Goal: Understand process/instructions: Learn how to perform a task or action

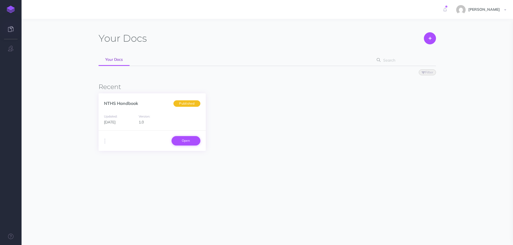
click at [188, 140] on link "Open" at bounding box center [186, 140] width 29 height 9
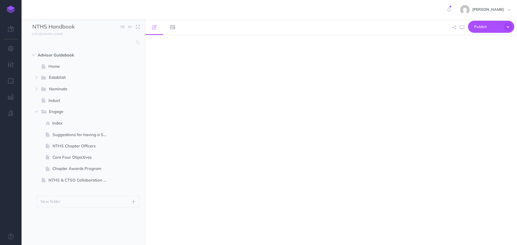
select select "null"
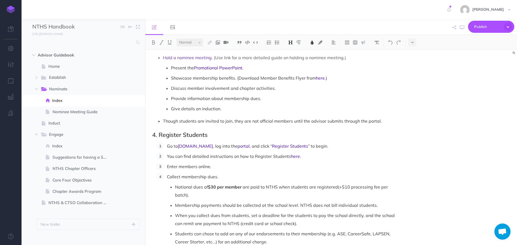
scroll to position [296, 0]
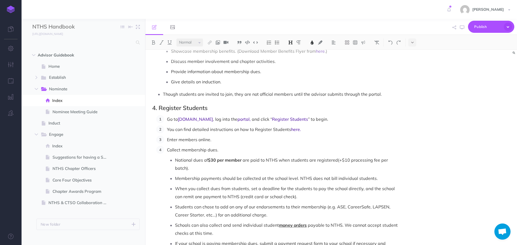
click at [166, 115] on li "Go to NTHS.org , log into the portal , and click “ Register Students ” to begin." at bounding box center [281, 119] width 235 height 8
click at [319, 115] on p "Go to NTHS.org , log into the portal , and click “ Register Students ” to begin." at bounding box center [283, 119] width 232 height 8
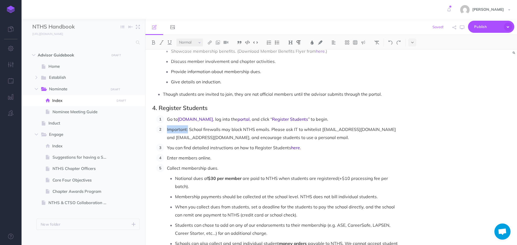
drag, startPoint x: 167, startPoint y: 121, endPoint x: 188, endPoint y: 122, distance: 21.0
click at [188, 126] on li "Important: School firewalls may block NTHS emails. Please ask IT to whitelist d…" at bounding box center [281, 134] width 235 height 16
click at [152, 44] on img at bounding box center [153, 42] width 5 height 4
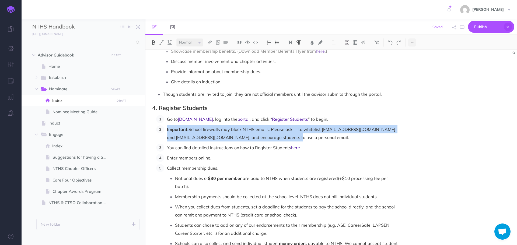
drag, startPoint x: 166, startPoint y: 122, endPoint x: 315, endPoint y: 130, distance: 148.9
click at [315, 130] on li "Important: School firewalls may block NTHS emails. Please ask IT to whitelist d…" at bounding box center [281, 134] width 235 height 16
click at [312, 45] on button at bounding box center [312, 43] width 8 height 8
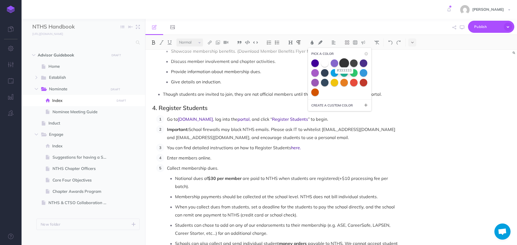
click at [343, 63] on span at bounding box center [344, 63] width 10 height 10
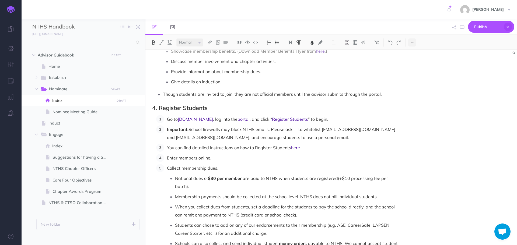
click at [331, 132] on p "Important: School firewalls may block NTHS emails. Please ask IT to whitelist d…" at bounding box center [283, 134] width 232 height 16
drag, startPoint x: 322, startPoint y: 121, endPoint x: 363, endPoint y: 123, distance: 40.7
click at [363, 127] on span "School firewalls may block NTHS emails. Please ask IT to whitelist donotreply@n…" at bounding box center [281, 133] width 229 height 13
click at [153, 43] on img at bounding box center [153, 42] width 5 height 4
drag, startPoint x: 166, startPoint y: 130, endPoint x: 194, endPoint y: 130, distance: 28.0
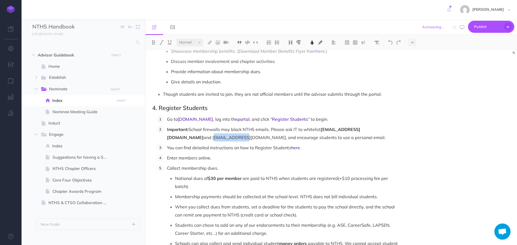
click at [194, 130] on li "Important: School firewalls may block NTHS emails. Please ask IT to whitelist d…" at bounding box center [281, 134] width 235 height 16
click at [153, 44] on img at bounding box center [153, 42] width 5 height 4
click at [320, 131] on p "Important: School firewalls may block NTHS emails. Please ask IT to whitelist d…" at bounding box center [283, 134] width 232 height 16
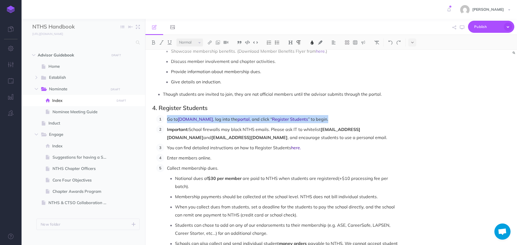
drag, startPoint x: 168, startPoint y: 112, endPoint x: 316, endPoint y: 112, distance: 148.1
click at [316, 115] on p "Go to NTHS.org , log into the portal , and click “ Register Students ” to begin." at bounding box center [283, 119] width 232 height 8
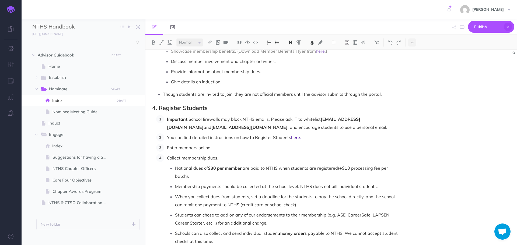
click at [304, 117] on p "Important: School firewalls may block NTHS emails. Please ask IT to whitelist d…" at bounding box center [283, 123] width 232 height 16
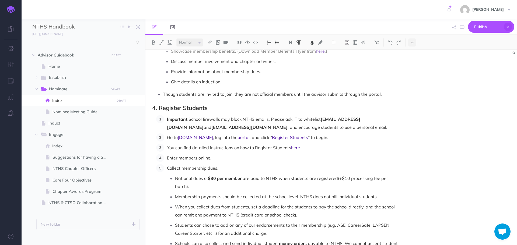
click at [312, 144] on p "You can find detailed instructions on how to Register Students here ." at bounding box center [283, 148] width 232 height 8
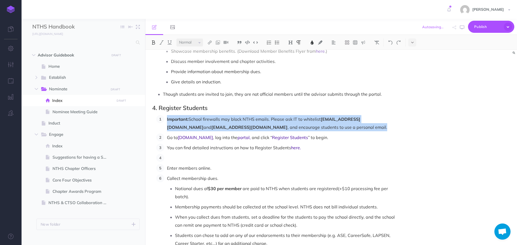
drag, startPoint x: 167, startPoint y: 111, endPoint x: 318, endPoint y: 119, distance: 150.5
click at [318, 119] on p "Important: School firewalls may block NTHS emails. Please ask IT to whitelist d…" at bounding box center [283, 123] width 232 height 16
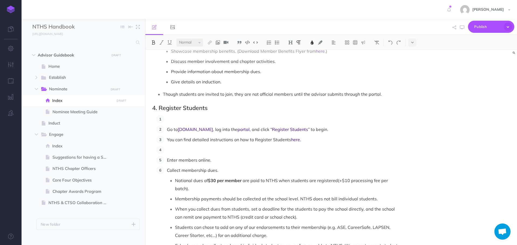
click at [186, 146] on p at bounding box center [283, 150] width 232 height 8
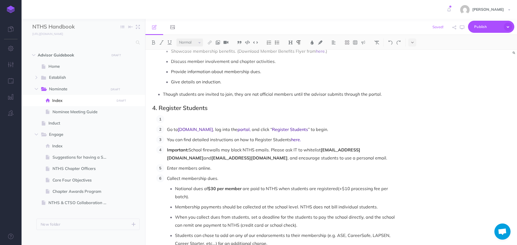
click at [180, 115] on p at bounding box center [283, 119] width 232 height 8
click at [166, 126] on li "Go to NTHS.org , log into the portal , and click “ Register Students ” to begin." at bounding box center [281, 130] width 235 height 8
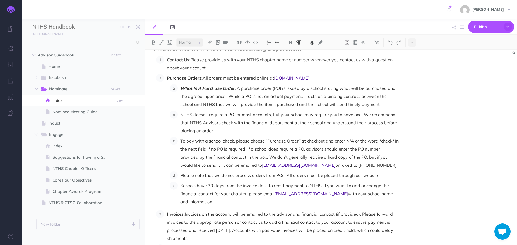
scroll to position [787, 0]
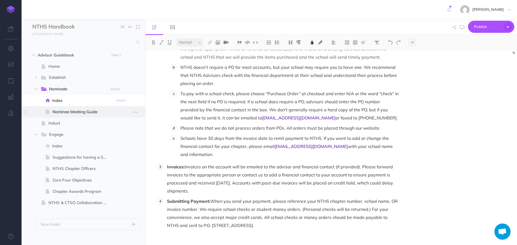
click at [76, 114] on span "Nominee Meeting Guide" at bounding box center [83, 112] width 60 height 6
select select "null"
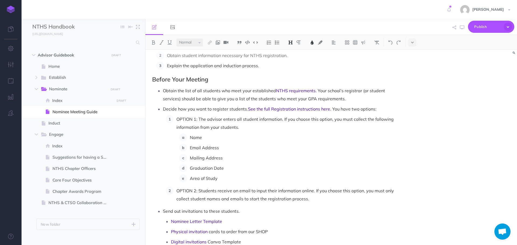
scroll to position [215, 0]
click at [362, 100] on p "Obtain the list of all students who meet your established NTHS requirements . Y…" at bounding box center [281, 95] width 236 height 16
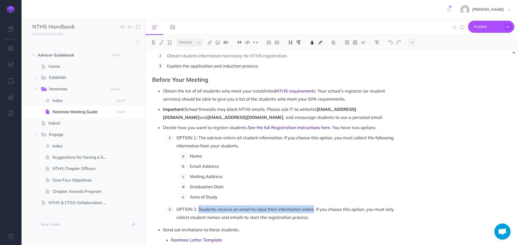
drag, startPoint x: 199, startPoint y: 210, endPoint x: 313, endPoint y: 210, distance: 113.7
click at [313, 210] on span "OPTION 2: Students receive an email to input their information online. If you c…" at bounding box center [285, 213] width 219 height 13
drag, startPoint x: 198, startPoint y: 209, endPoint x: 314, endPoint y: 211, distance: 115.6
click at [314, 211] on span "OPTION 2: Students receive an email to input their information online. If you c…" at bounding box center [285, 213] width 219 height 13
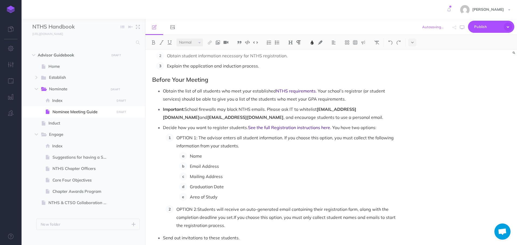
click at [200, 208] on p "OPTION 2: Students will receive an auto-generated email containing their regist…" at bounding box center [287, 218] width 222 height 24
drag, startPoint x: 177, startPoint y: 210, endPoint x: 231, endPoint y: 224, distance: 56.0
click at [231, 224] on p "OPTION 2: Students will receive an auto-generated email containing their regist…" at bounding box center [287, 218] width 222 height 24
click at [312, 43] on img at bounding box center [312, 42] width 5 height 4
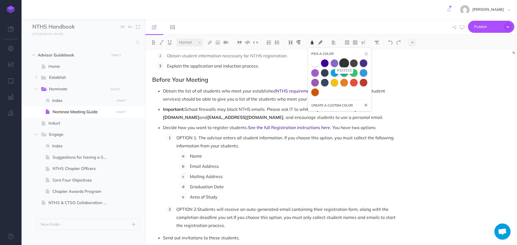
click at [344, 65] on span at bounding box center [344, 63] width 10 height 10
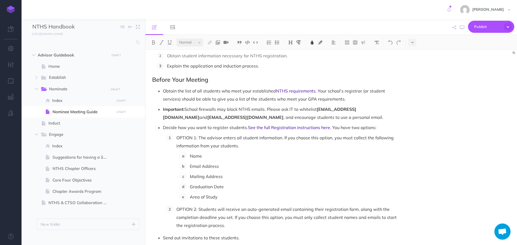
click at [293, 201] on p "Area of Study" at bounding box center [294, 197] width 209 height 8
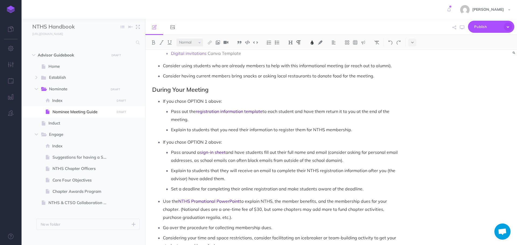
scroll to position [458, 0]
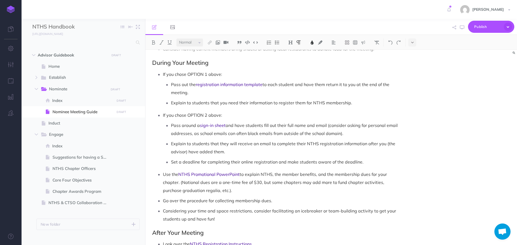
click at [199, 164] on span "Set a deadline for completing their online registration and make students aware…" at bounding box center [267, 161] width 193 height 5
drag, startPoint x: 372, startPoint y: 162, endPoint x: 365, endPoint y: 157, distance: 8.1
click at [372, 162] on span "Set a deadline (date) for completing their online registration and make student…" at bounding box center [274, 161] width 206 height 5
click at [212, 162] on span "Set a deadline (date) for completing their online registration and make student…" at bounding box center [280, 161] width 219 height 5
click at [363, 163] on span "Set a deadline for completing their online registration and make students aware…" at bounding box center [274, 161] width 206 height 5
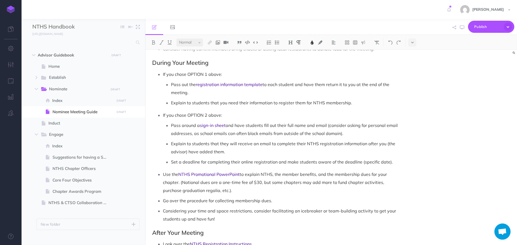
click at [362, 163] on span "Set a deadline for completing their online registration and make students aware…" at bounding box center [282, 161] width 222 height 5
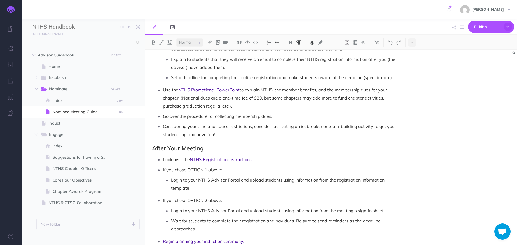
scroll to position [566, 0]
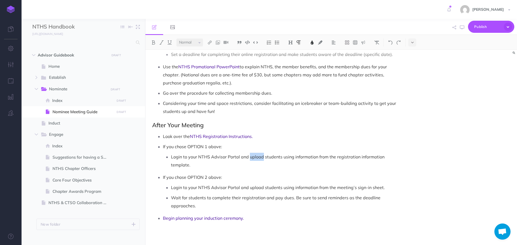
drag, startPoint x: 249, startPoint y: 157, endPoint x: 263, endPoint y: 159, distance: 14.1
click at [263, 159] on span "Login to your NTHS Advisor Portal and upload students using information from th…" at bounding box center [278, 160] width 215 height 13
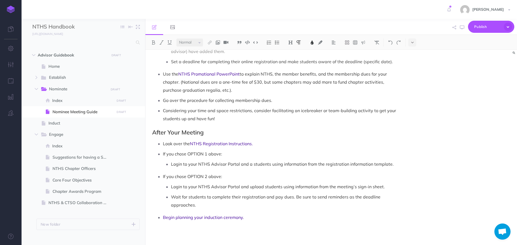
scroll to position [558, 0]
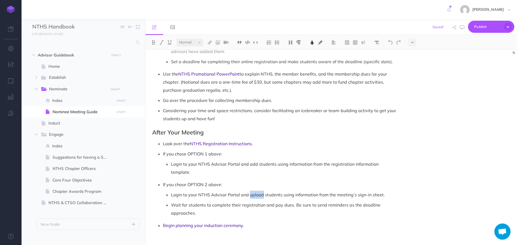
drag, startPoint x: 249, startPoint y: 186, endPoint x: 263, endPoint y: 187, distance: 14.0
click at [263, 192] on span "Login to your NTHS Advisor Portal and upload students using information from th…" at bounding box center [278, 194] width 214 height 5
click at [250, 163] on span "Login to your NTHS Advisor Portal and add students using information from the r…" at bounding box center [275, 168] width 209 height 13
click at [276, 164] on span "Login to your NTHS Advisor Portal and "add students using information from the …" at bounding box center [276, 168] width 210 height 13
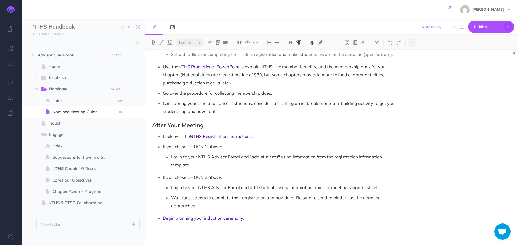
click at [250, 187] on span "Login to your NTHS Advisor Portal and add students using information from the m…" at bounding box center [275, 187] width 208 height 5
click at [276, 187] on span "Login to your NTHS Advisor Portal and "add students using information from the …" at bounding box center [276, 187] width 210 height 5
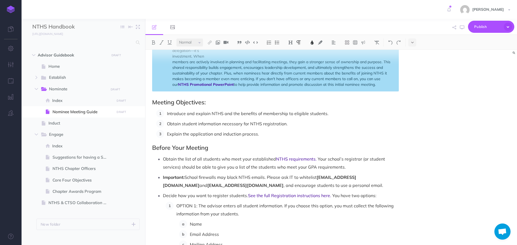
scroll to position [135, 0]
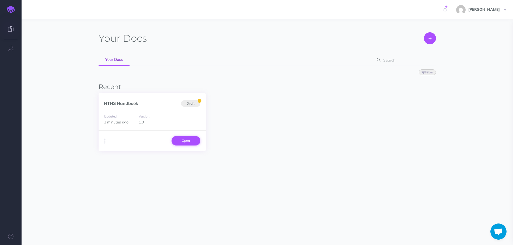
scroll to position [492, 0]
click at [183, 139] on link "Open" at bounding box center [186, 140] width 29 height 9
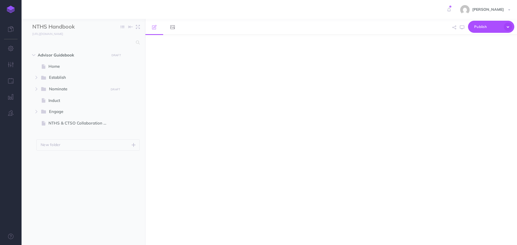
select select "null"
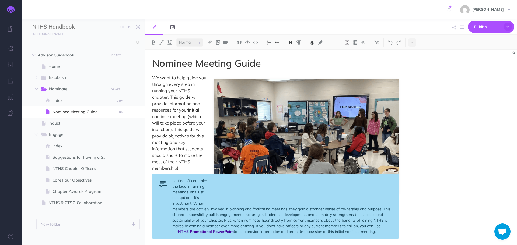
scroll to position [492, 0]
click at [509, 26] on icon "button" at bounding box center [508, 27] width 8 height 8
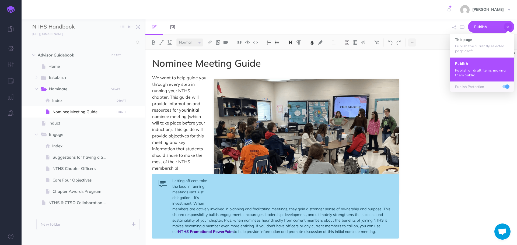
click at [486, 76] on p "Publish all draft items, making them public." at bounding box center [482, 73] width 54 height 10
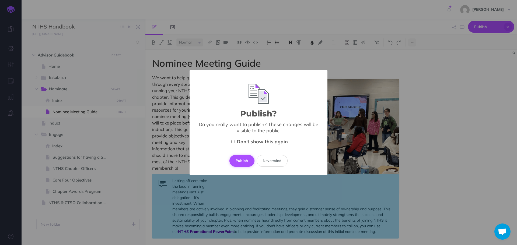
click at [245, 159] on button "Publish" at bounding box center [241, 161] width 25 height 12
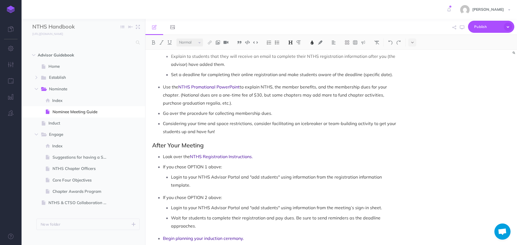
scroll to position [513, 0]
